Goal: Task Accomplishment & Management: Use online tool/utility

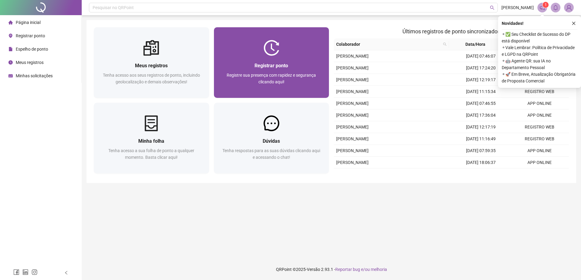
click at [254, 55] on div at bounding box center [271, 48] width 115 height 16
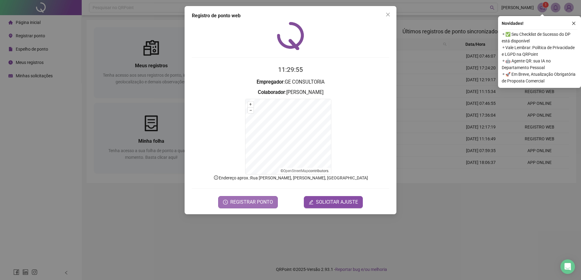
click at [249, 201] on span "REGISTRAR PONTO" at bounding box center [251, 201] width 43 height 7
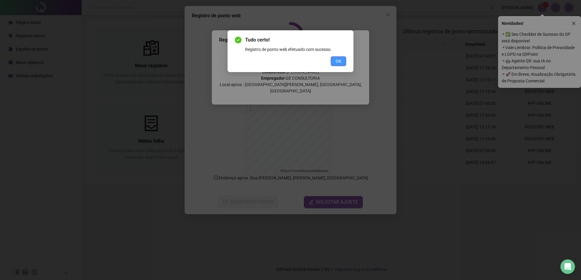
click at [334, 63] on button "OK" at bounding box center [338, 61] width 15 height 10
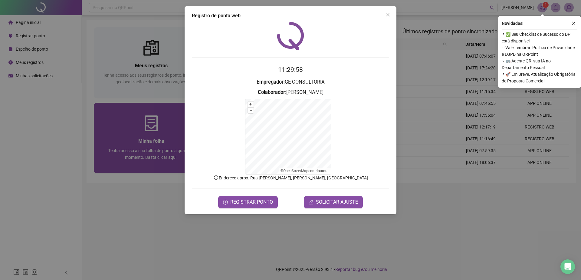
click at [150, 171] on div "Registro de ponto web 11:29:58 Empregador : GE CONSULTORIA Colaborador : [PERSO…" at bounding box center [290, 140] width 581 height 280
